Goal: Task Accomplishment & Management: Manage account settings

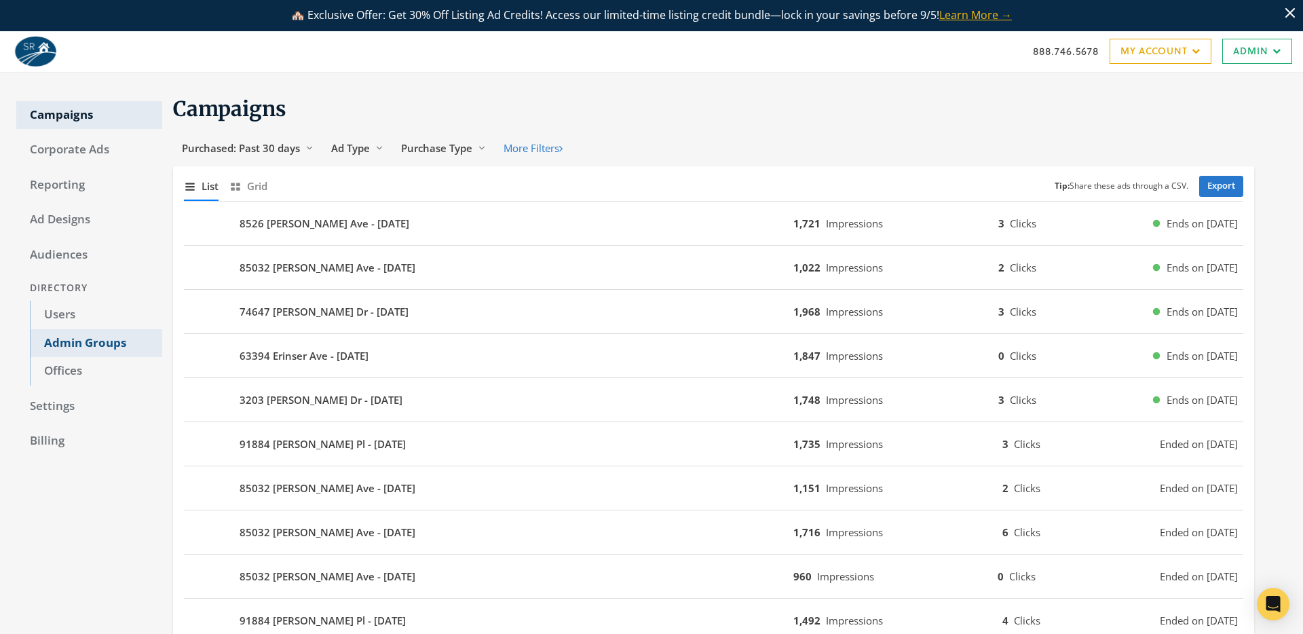
click at [102, 333] on link "Admin Groups" at bounding box center [96, 343] width 132 height 29
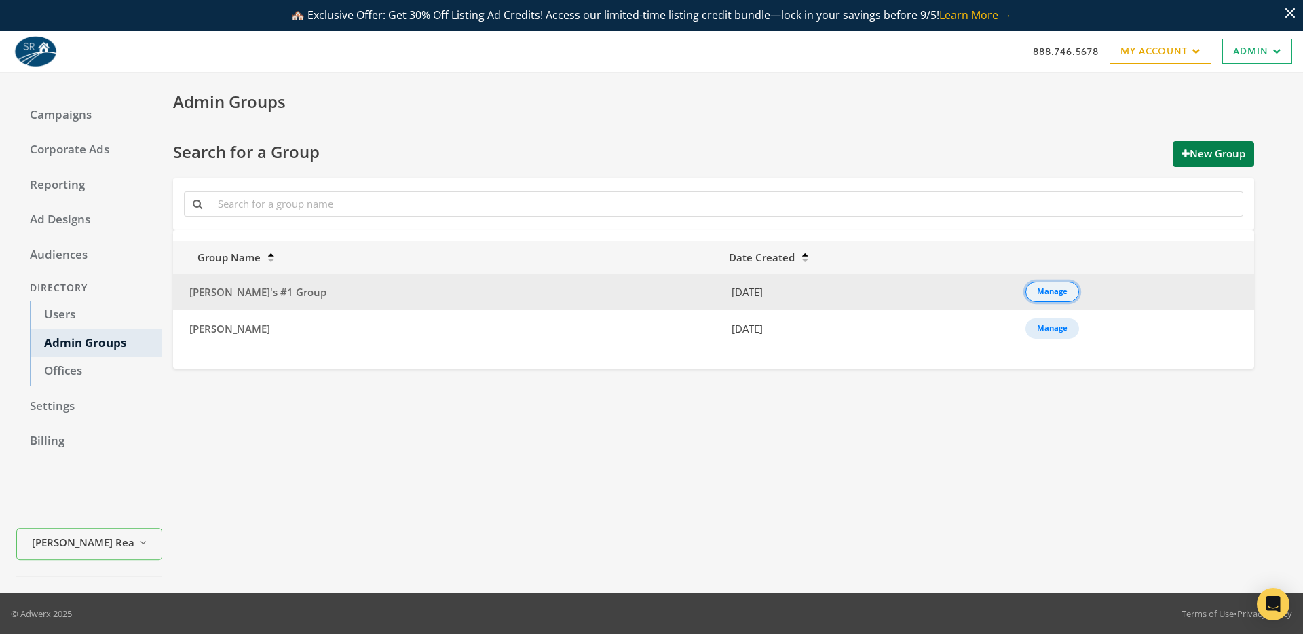
click at [1037, 291] on div "Manage" at bounding box center [1052, 291] width 31 height 1
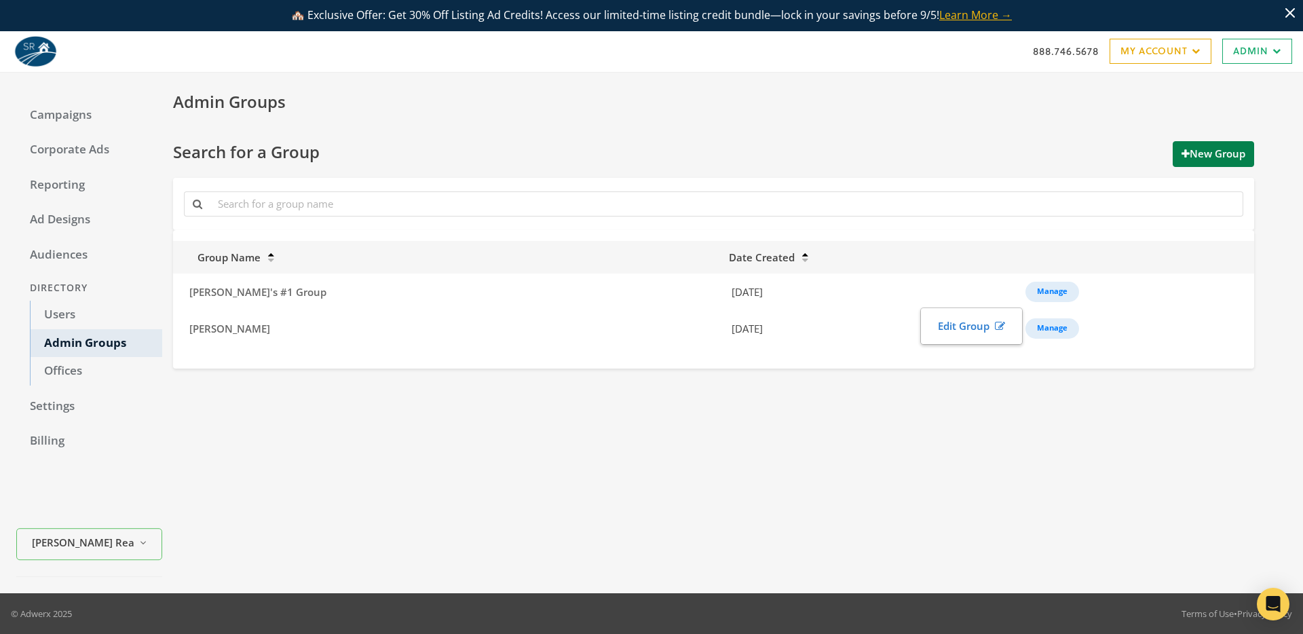
click at [897, 371] on div "Admin Groups Search for a Group New Group Group Name Date Created [PERSON_NAME]…" at bounding box center [724, 333] width 1125 height 488
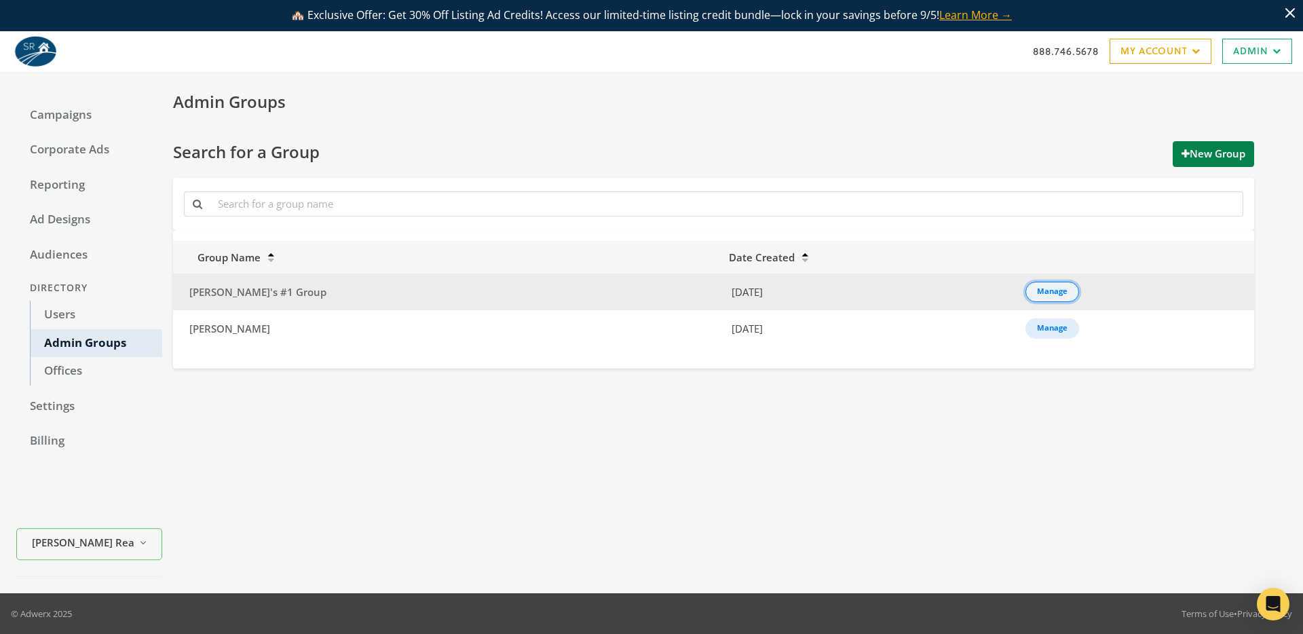
click at [1037, 291] on div "Manage" at bounding box center [1052, 291] width 31 height 1
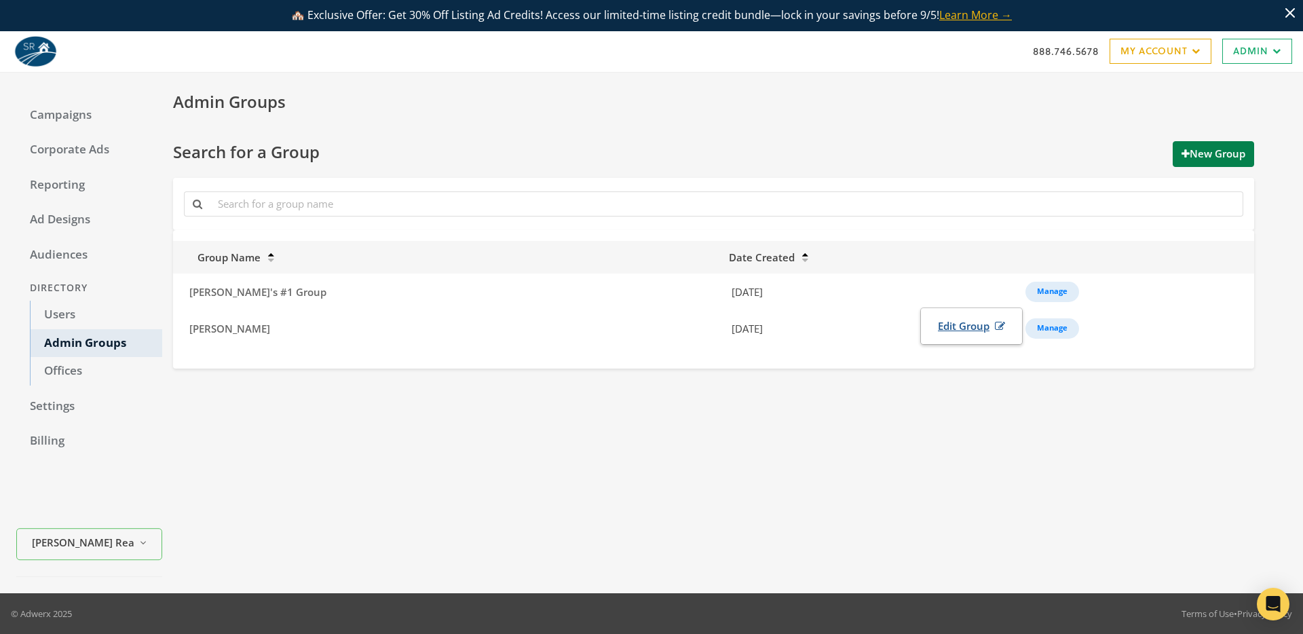
click at [966, 326] on link "Edit Group" at bounding box center [971, 326] width 85 height 25
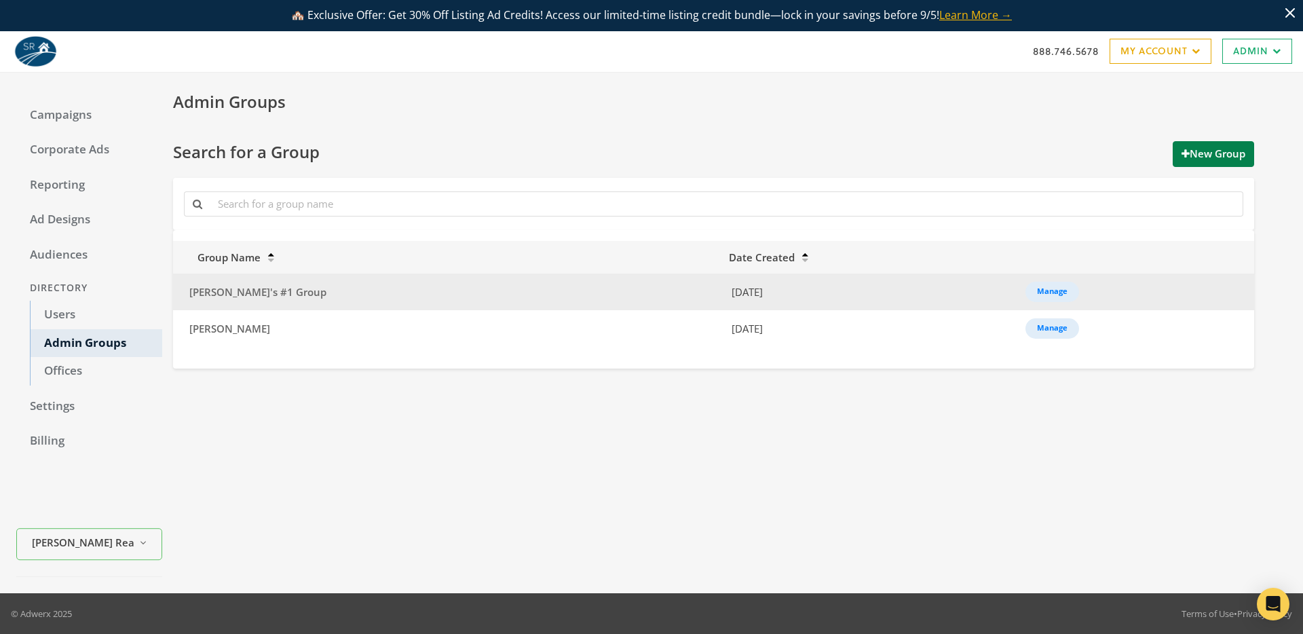
click at [1017, 304] on td "Manage" at bounding box center [1135, 292] width 237 height 37
click at [1037, 291] on div "Manage" at bounding box center [1052, 291] width 31 height 1
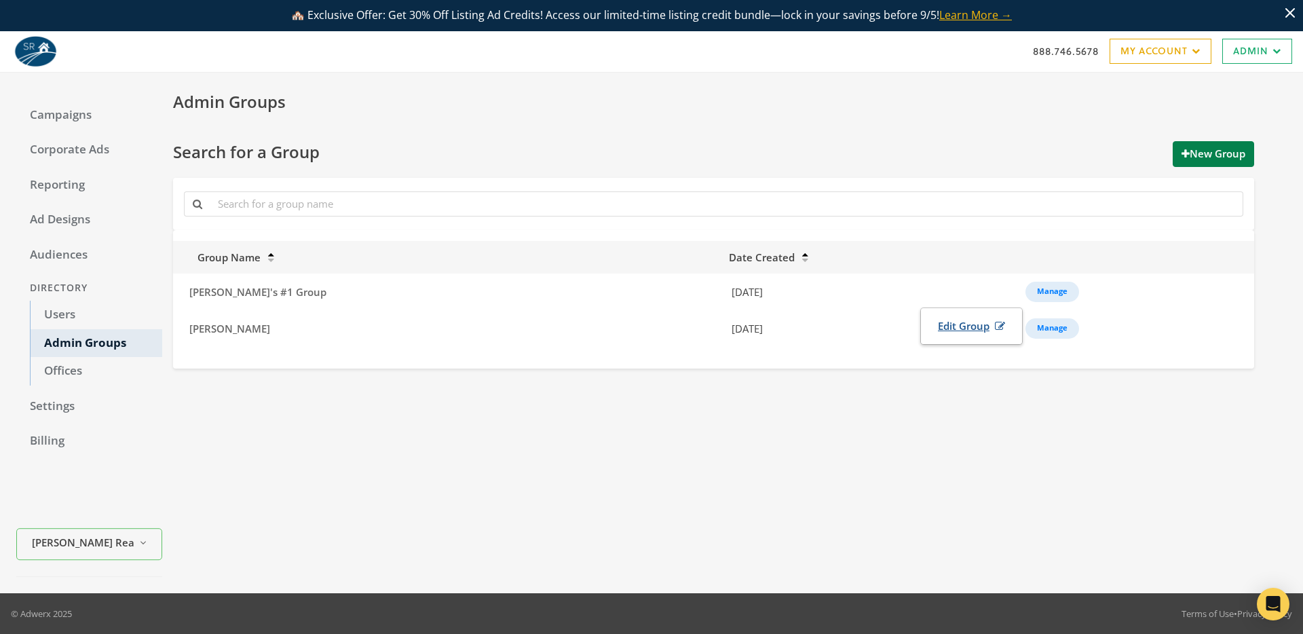
click at [1000, 326] on icon at bounding box center [998, 326] width 16 height 10
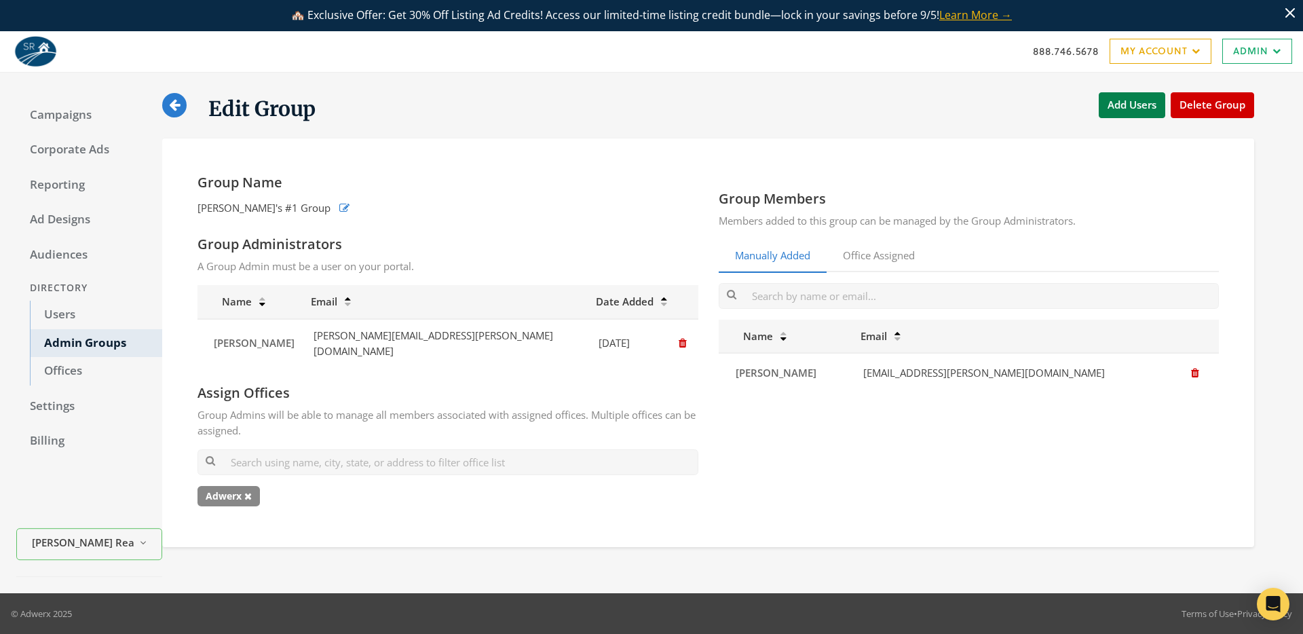
click at [535, 156] on div "Group Name [PERSON_NAME]'s #1 Group Group Administrators A Group Admin must be …" at bounding box center [708, 342] width 1092 height 409
click at [1121, 108] on button "Add Users" at bounding box center [1132, 104] width 67 height 25
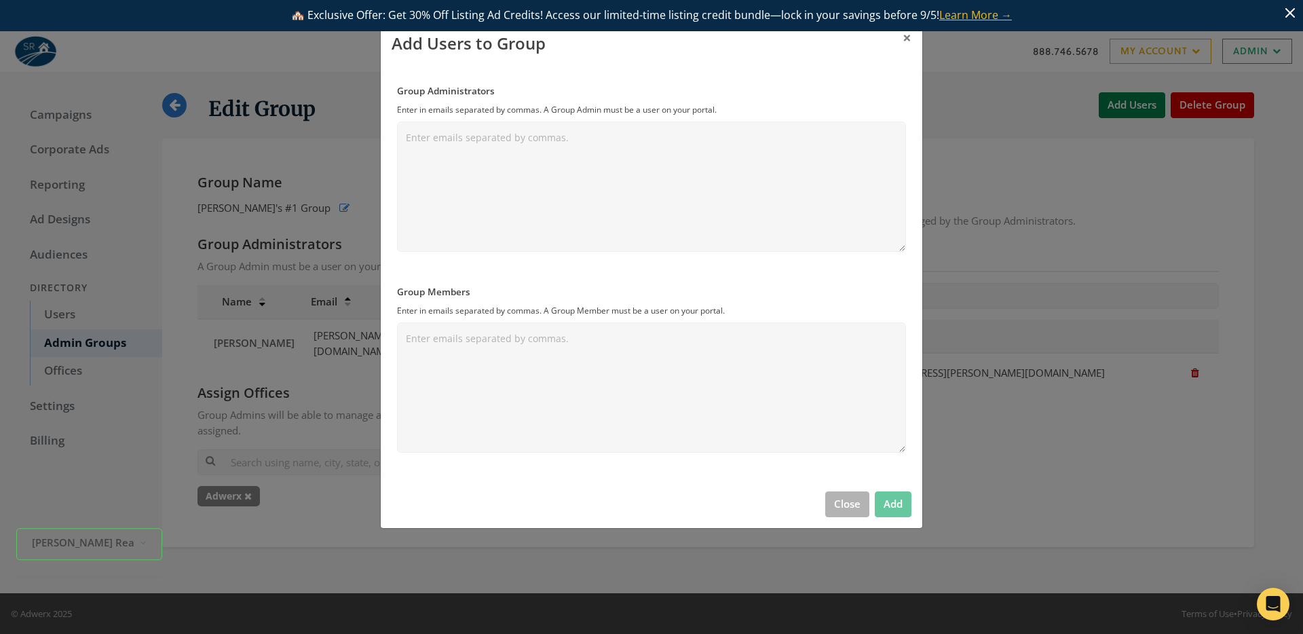
click at [869, 470] on div "Group Administrators Enter in emails separated by commas. A Group Admin must be…" at bounding box center [652, 273] width 542 height 413
click at [849, 506] on button "Close" at bounding box center [847, 503] width 44 height 25
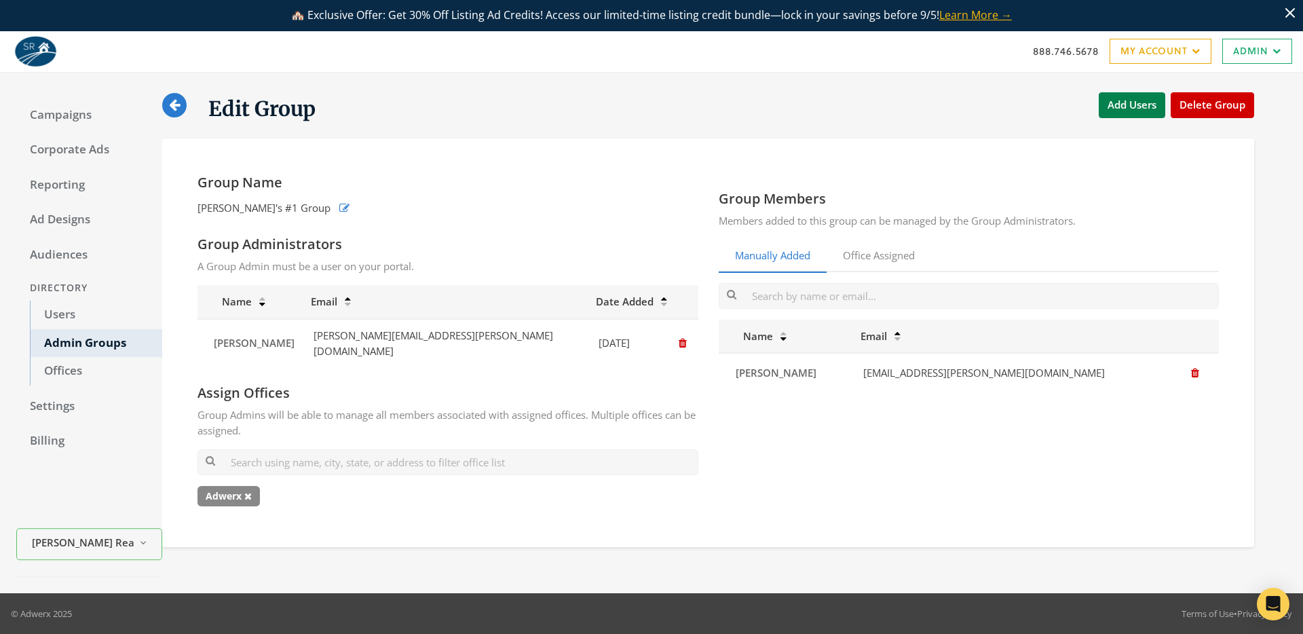
click at [173, 105] on icon at bounding box center [174, 104] width 11 height 13
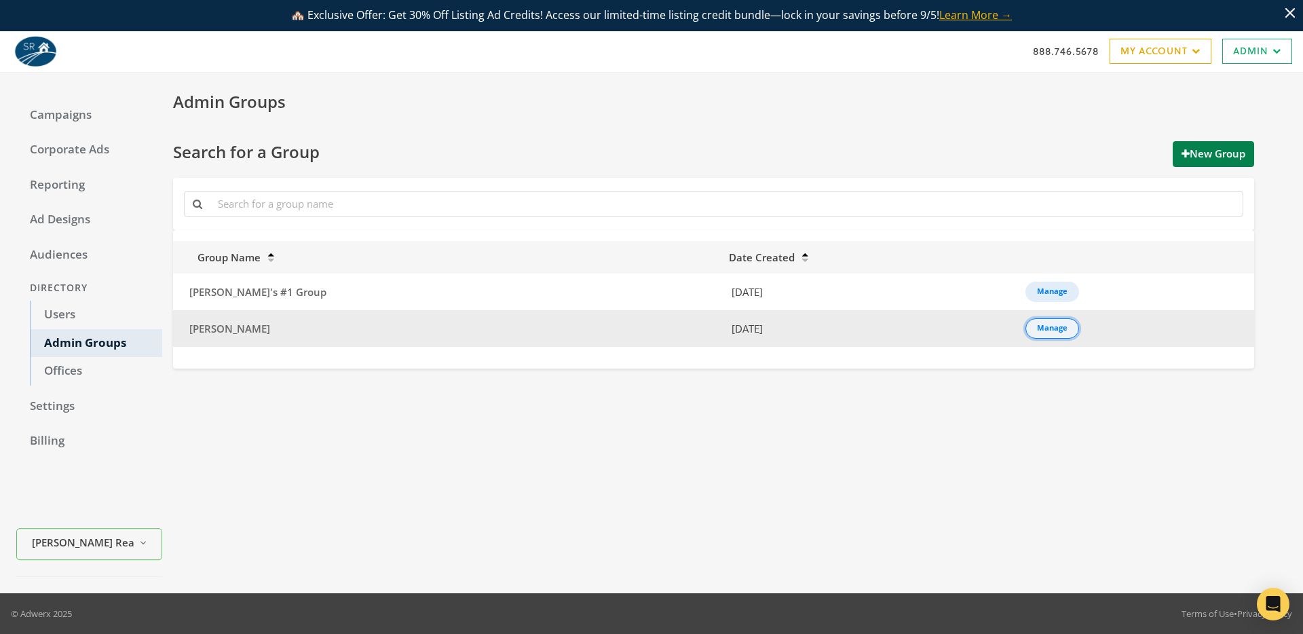
click at [1037, 328] on div "Manage" at bounding box center [1052, 328] width 31 height 1
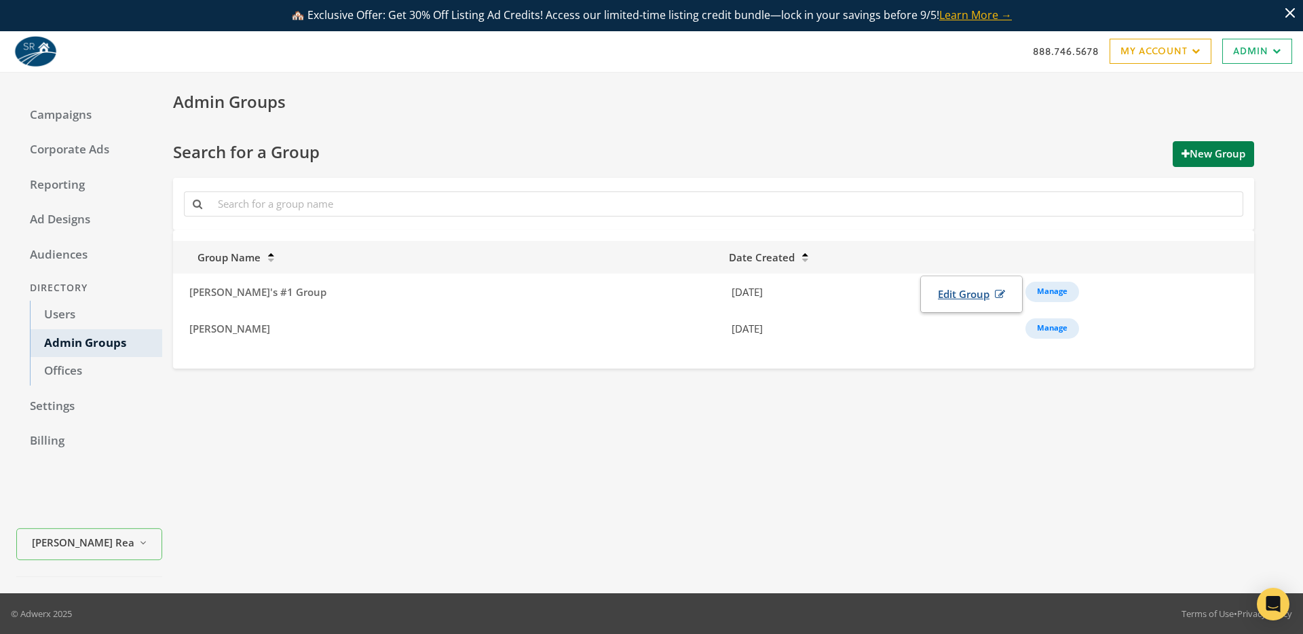
click at [997, 298] on icon at bounding box center [998, 294] width 16 height 10
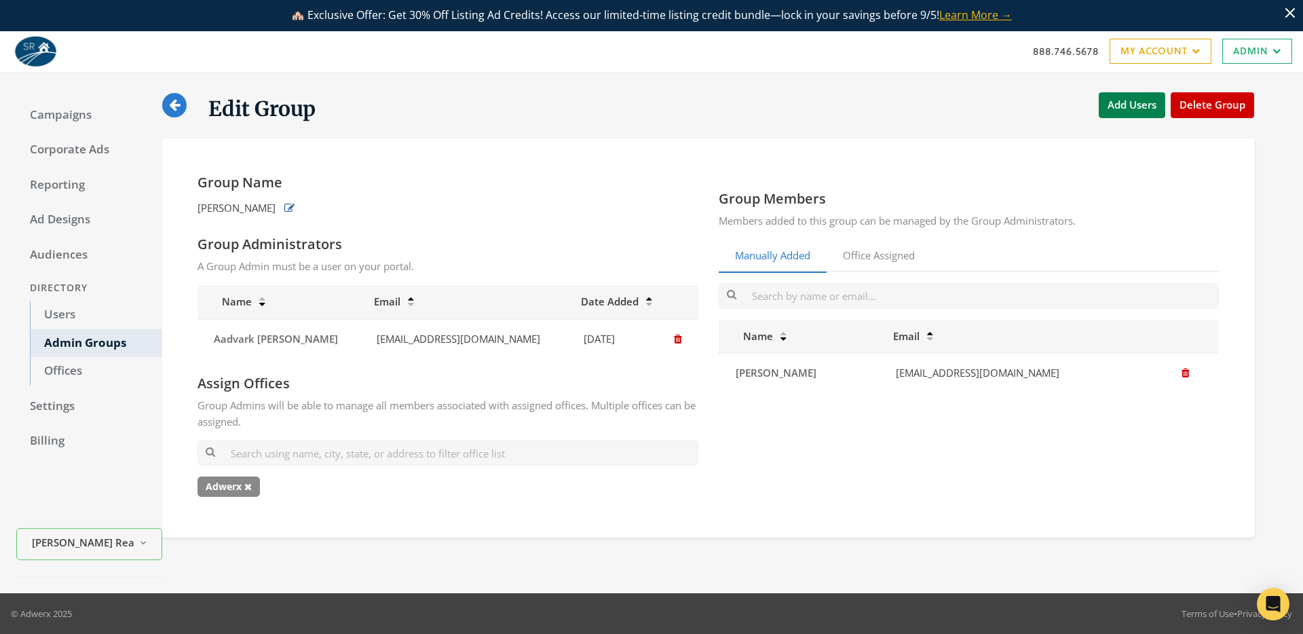
click at [284, 205] on icon "button" at bounding box center [289, 208] width 10 height 10
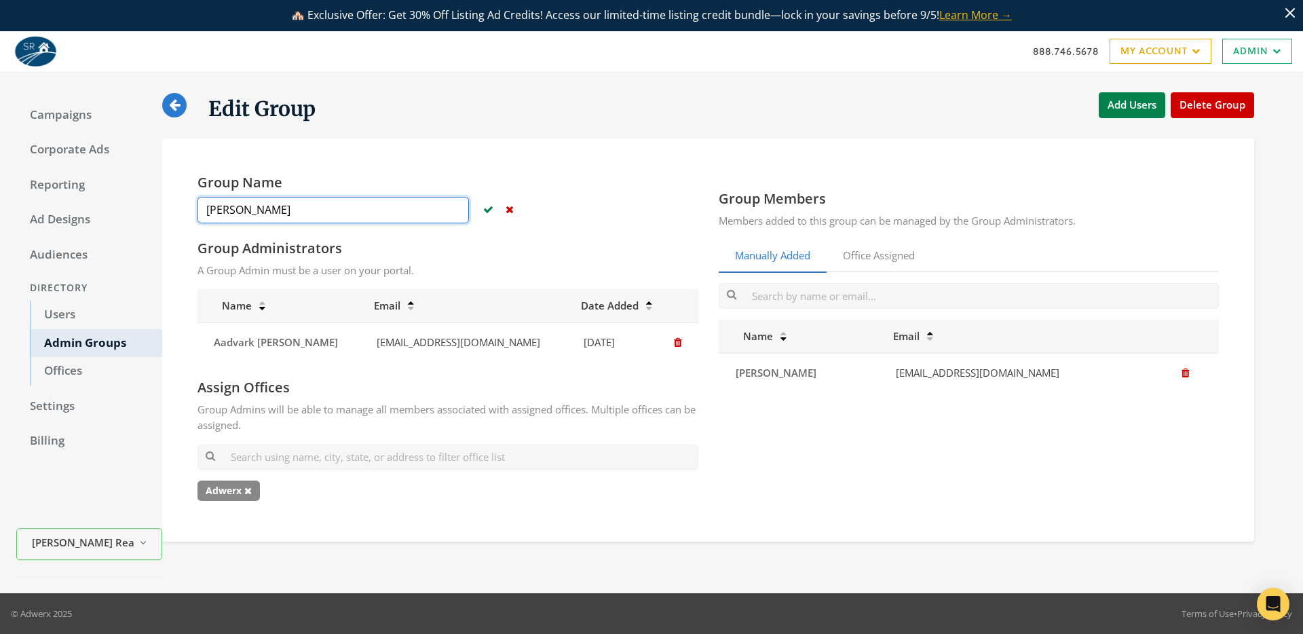
click at [286, 208] on input "[PERSON_NAME]" at bounding box center [333, 210] width 271 height 26
type input "[PERSON_NAME]"
click at [73, 315] on link "Users" at bounding box center [96, 315] width 132 height 29
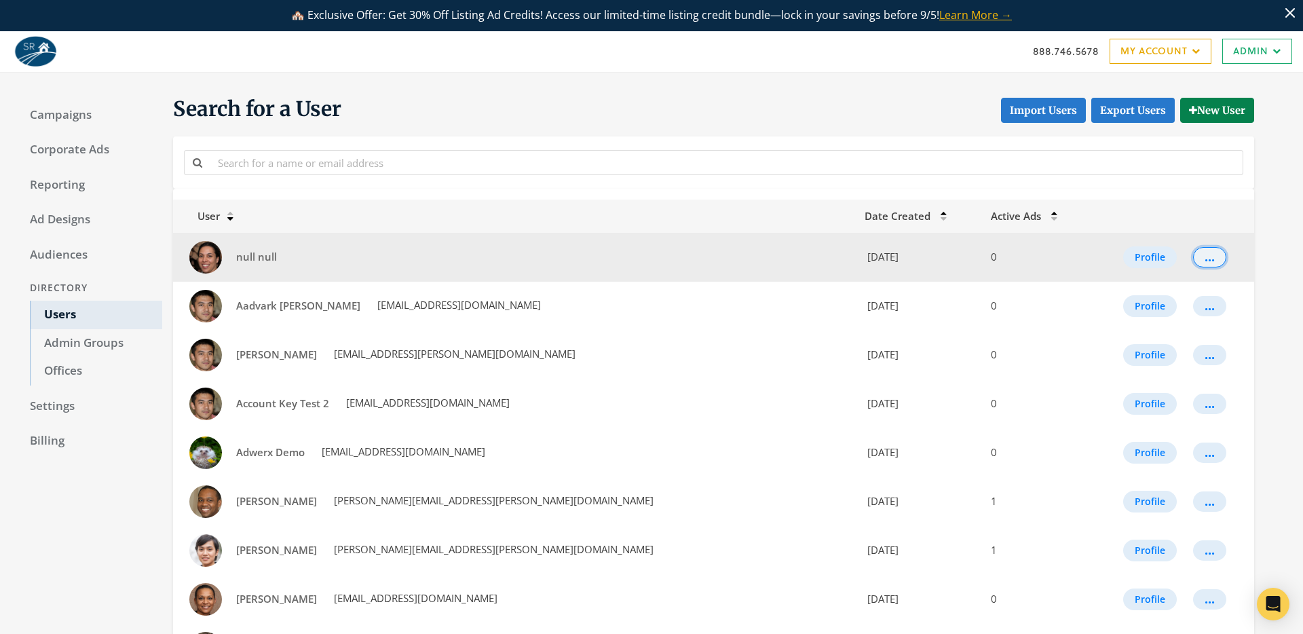
click at [1195, 261] on button "..." at bounding box center [1209, 257] width 33 height 20
click at [1143, 257] on button "Profile" at bounding box center [1150, 257] width 54 height 22
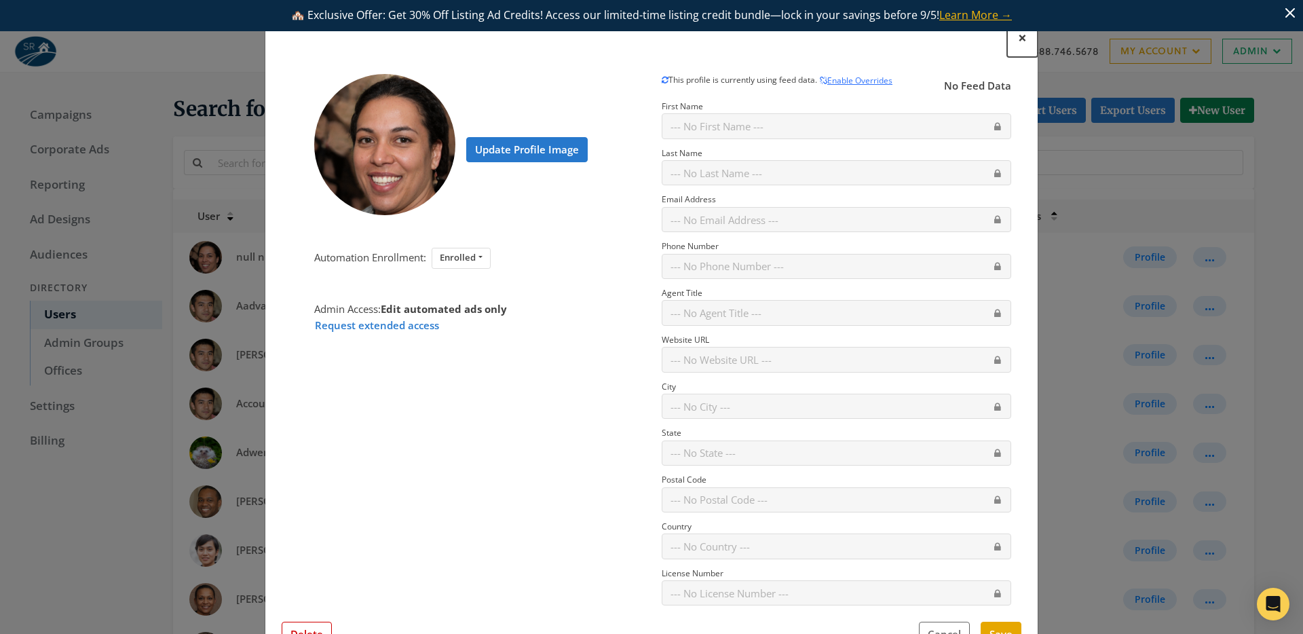
click at [1020, 37] on span "×" at bounding box center [1022, 37] width 9 height 21
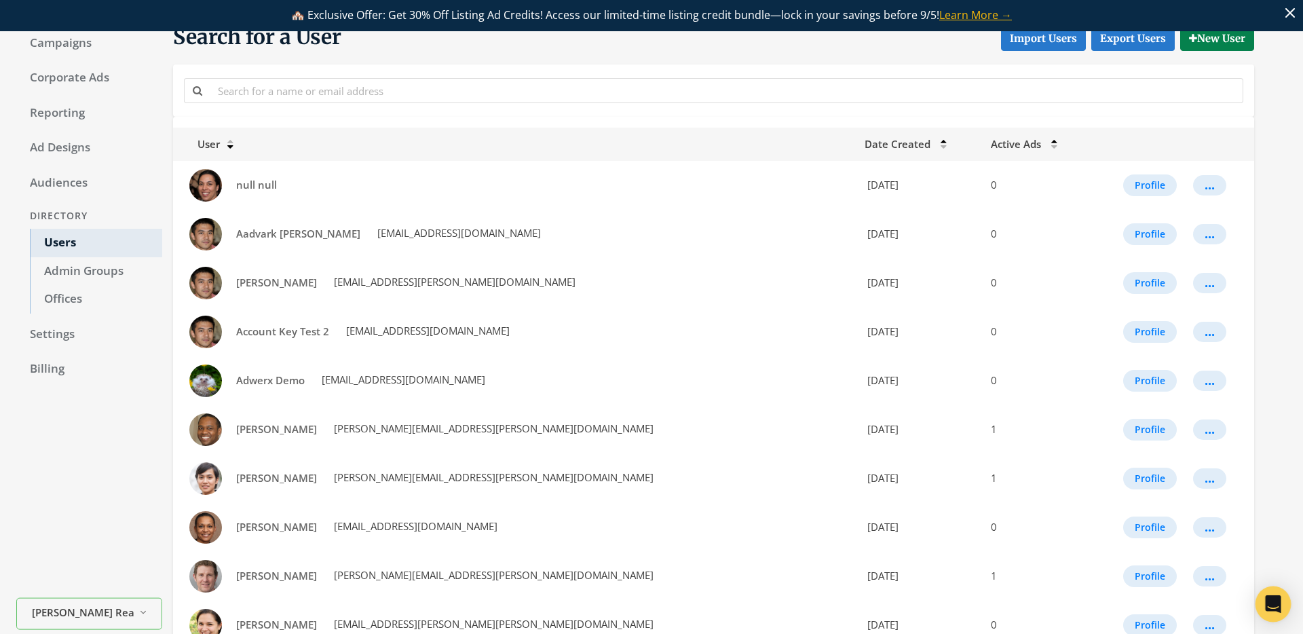
scroll to position [71, 0]
